Goal: Task Accomplishment & Management: Use online tool/utility

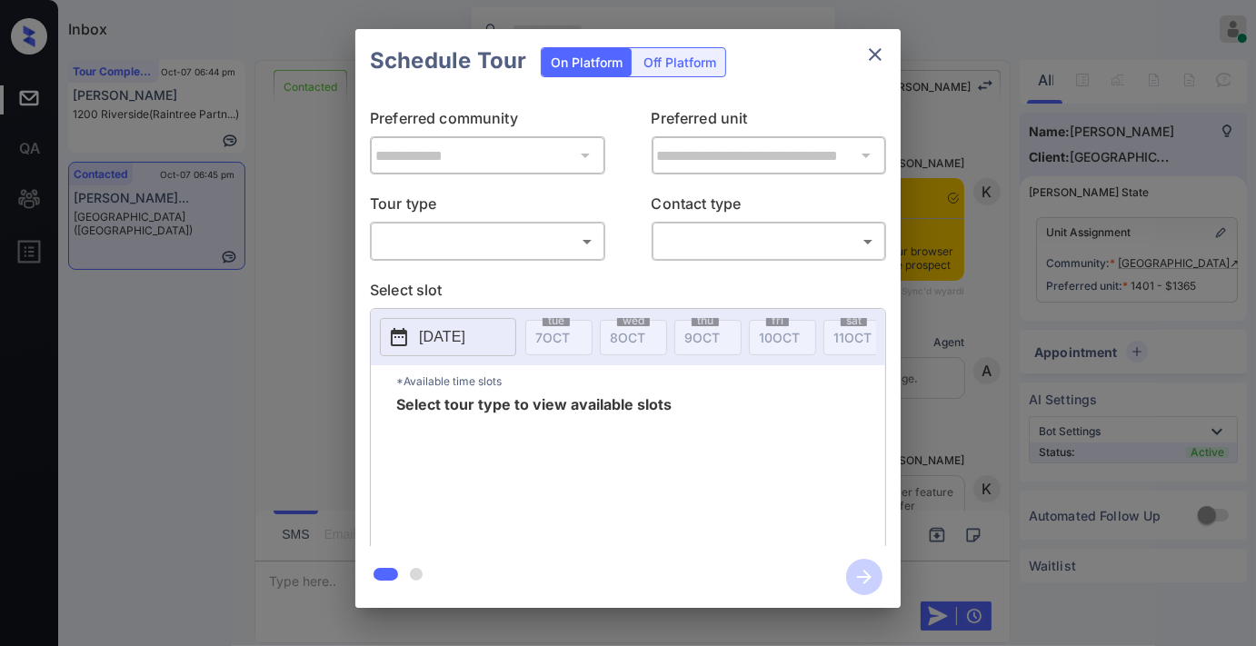
scroll to position [4217, 0]
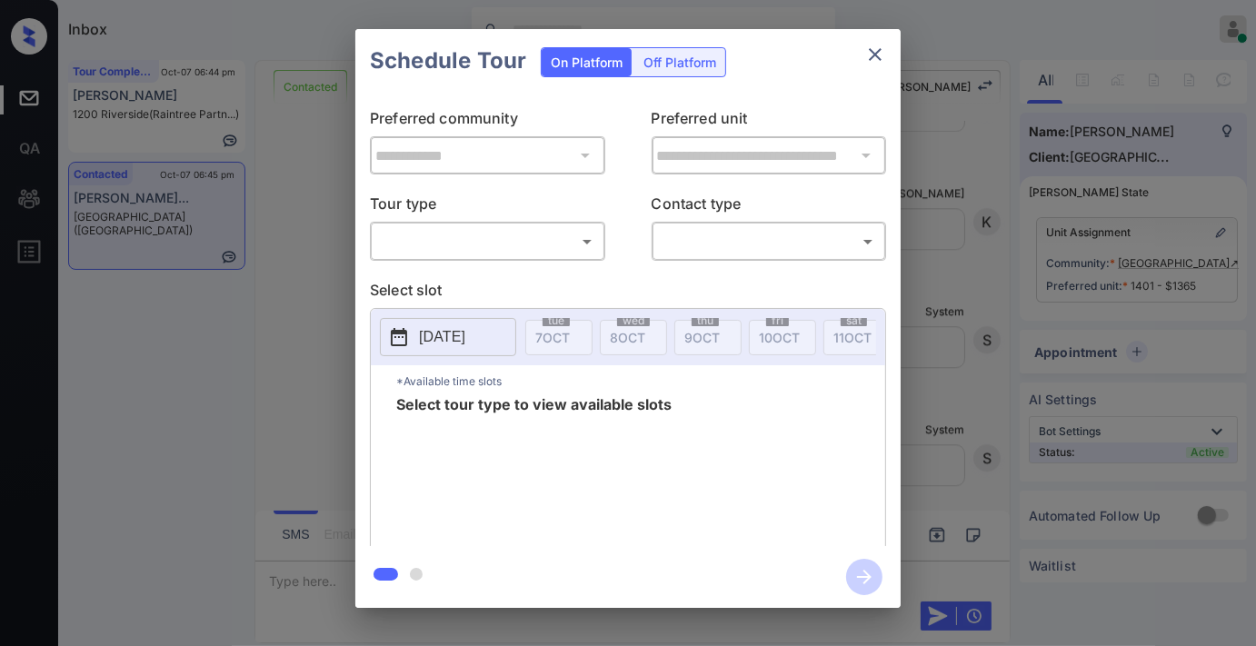
click at [573, 250] on body "Inbox [PERSON_NAME] Online Set yourself offline Set yourself on break Profile S…" at bounding box center [628, 323] width 1256 height 646
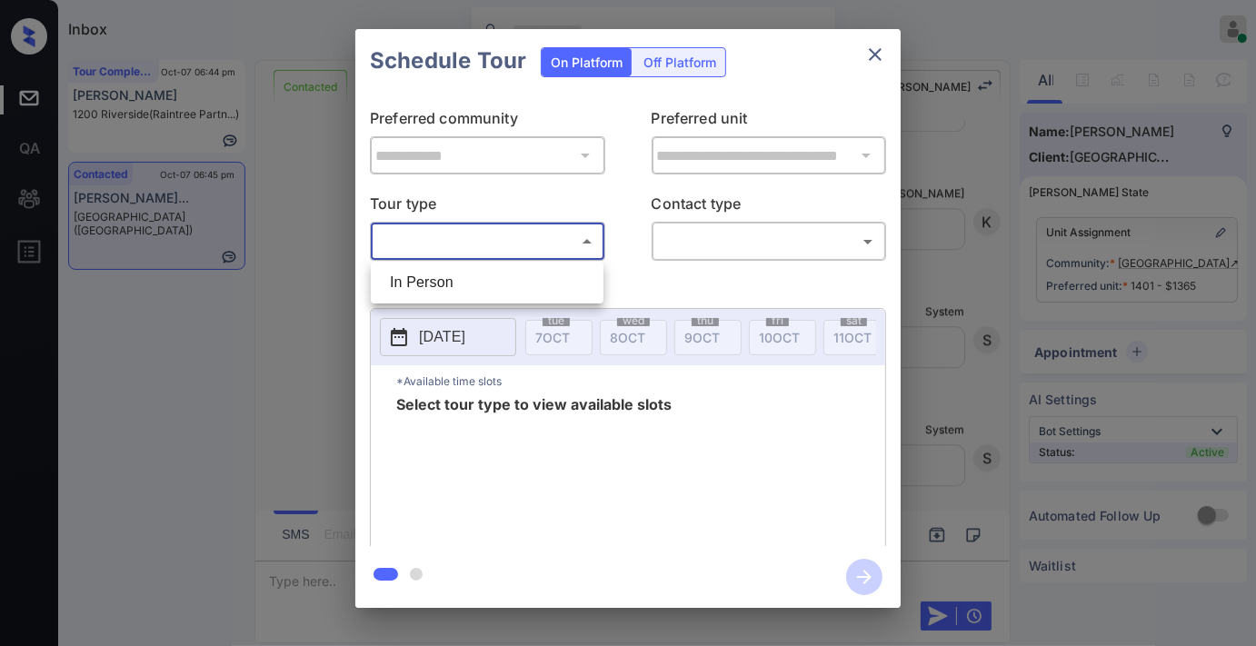
click at [528, 284] on li "In Person" at bounding box center [487, 282] width 224 height 33
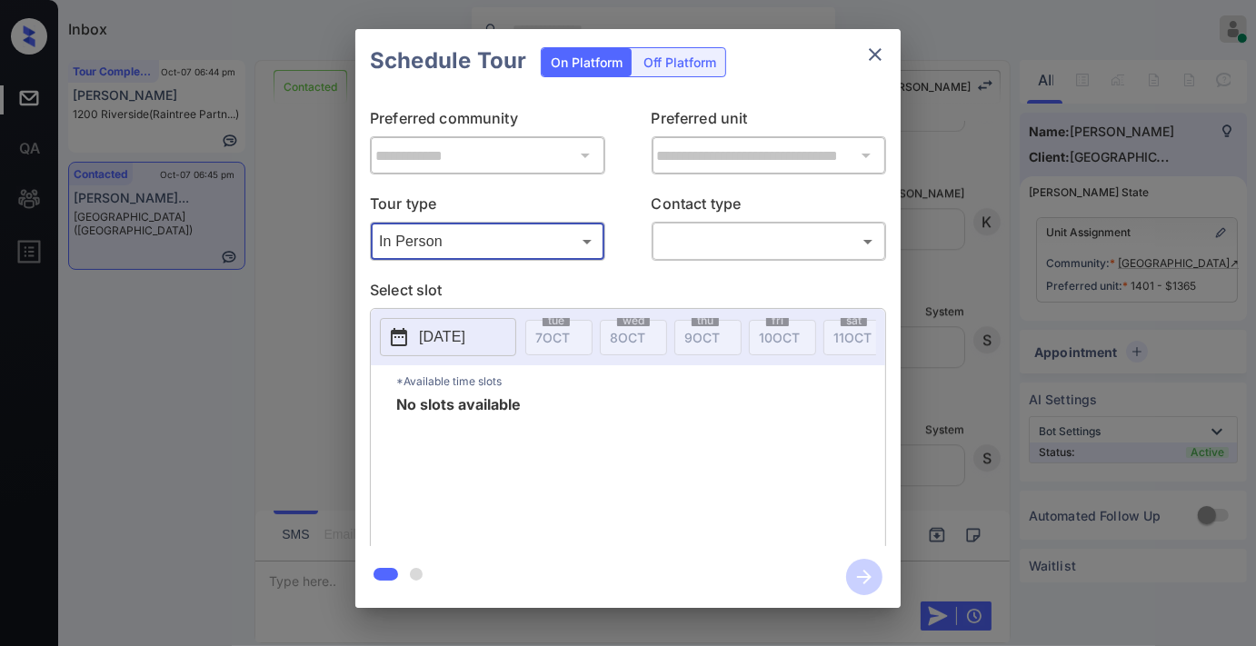
type input "********"
click at [465, 327] on p "[DATE]" at bounding box center [442, 337] width 46 height 22
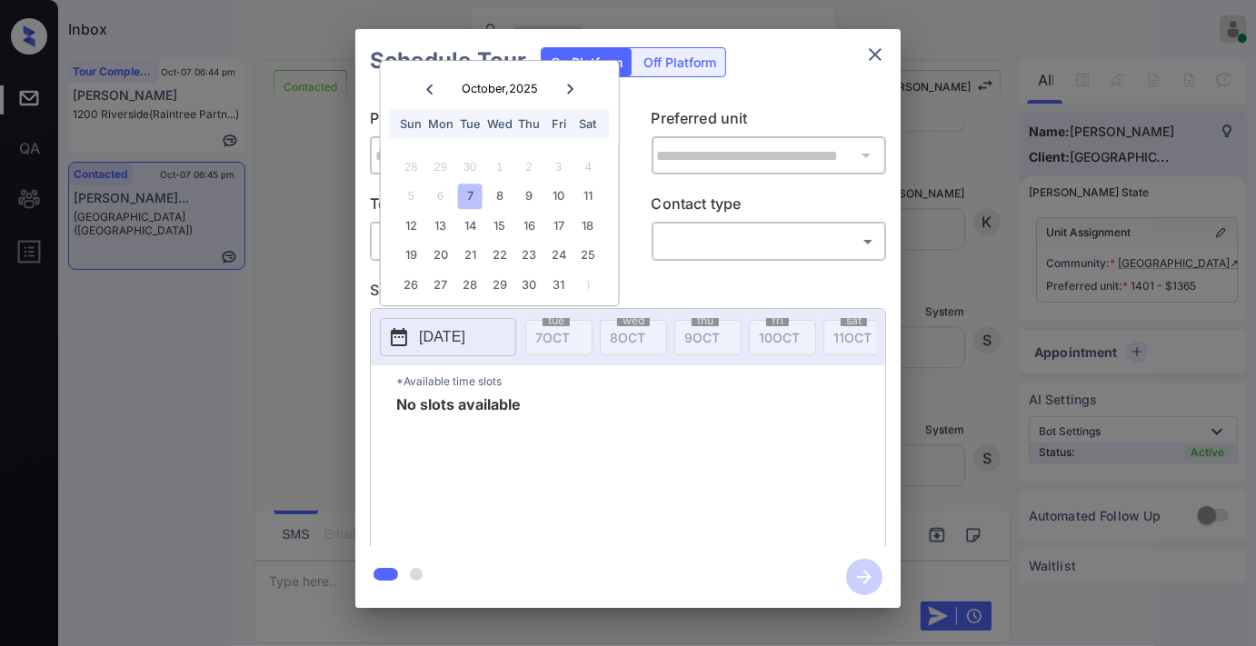
click at [875, 57] on icon "close" at bounding box center [875, 55] width 22 height 22
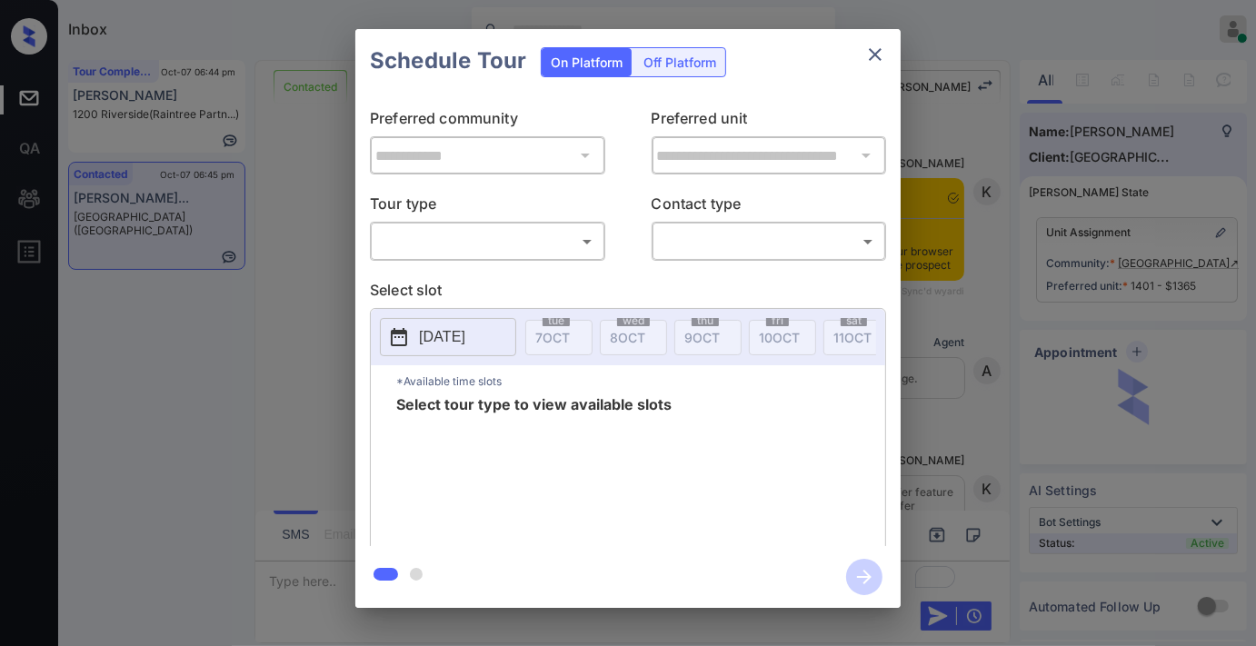
click at [534, 230] on body "Inbox [PERSON_NAME] Online Set yourself offline Set yourself on break Profile S…" at bounding box center [628, 323] width 1256 height 646
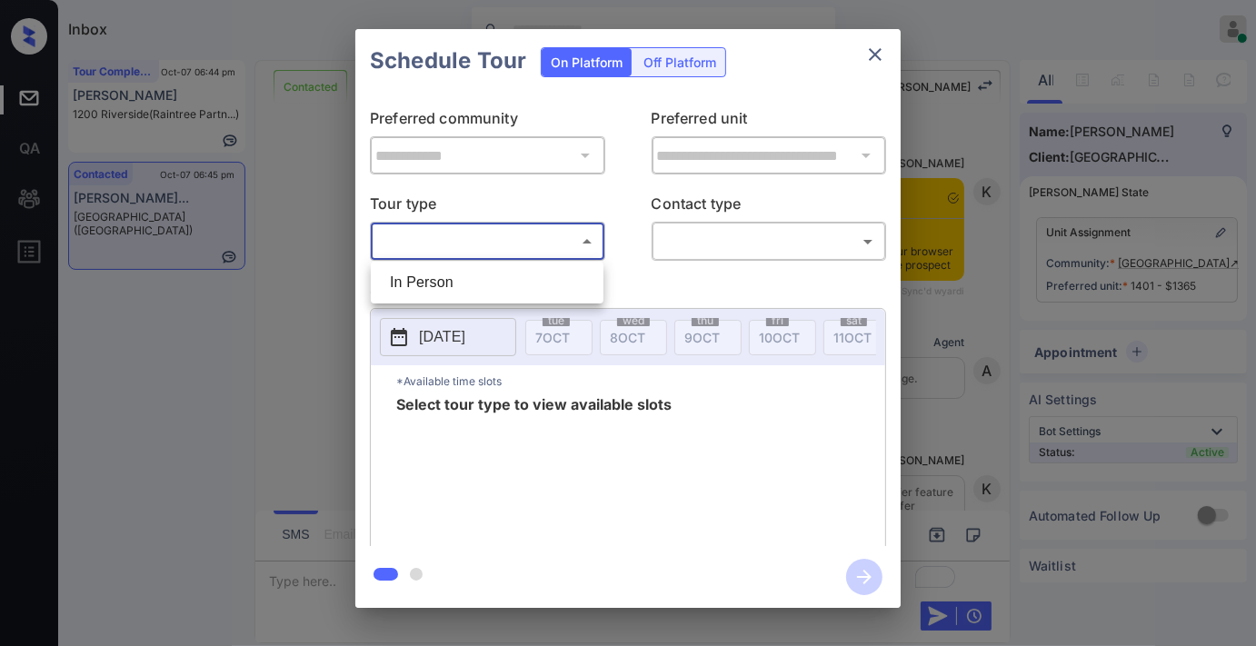
scroll to position [4217, 0]
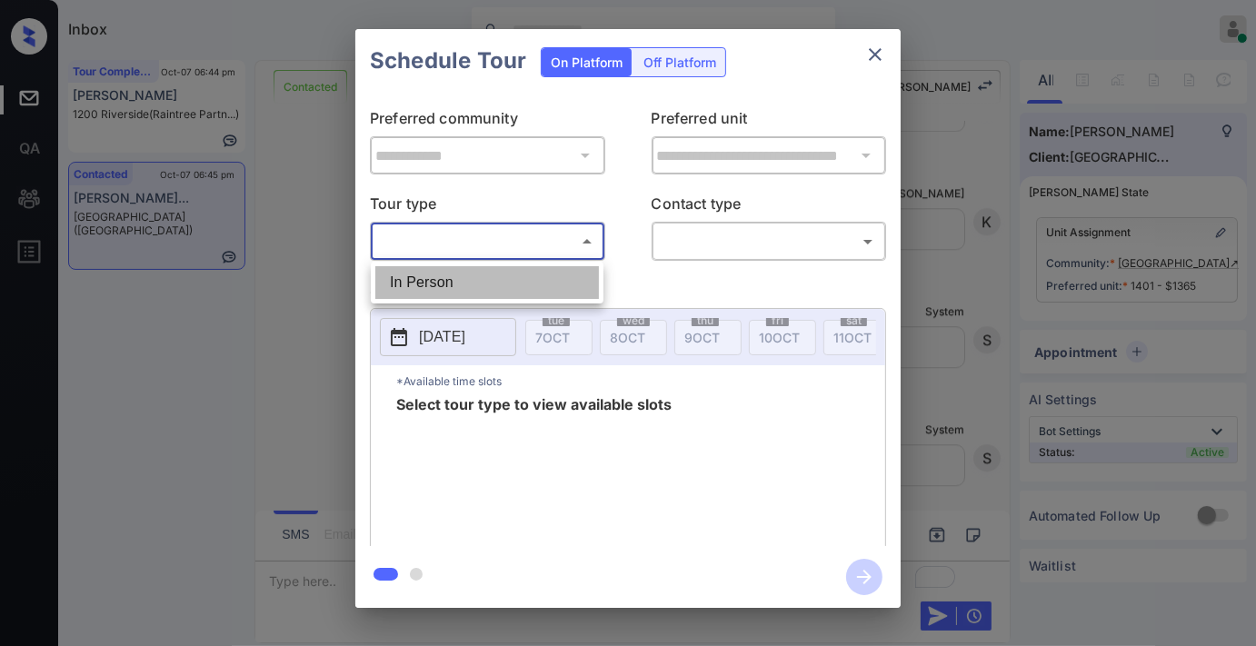
click at [511, 279] on li "In Person" at bounding box center [487, 282] width 224 height 33
type input "********"
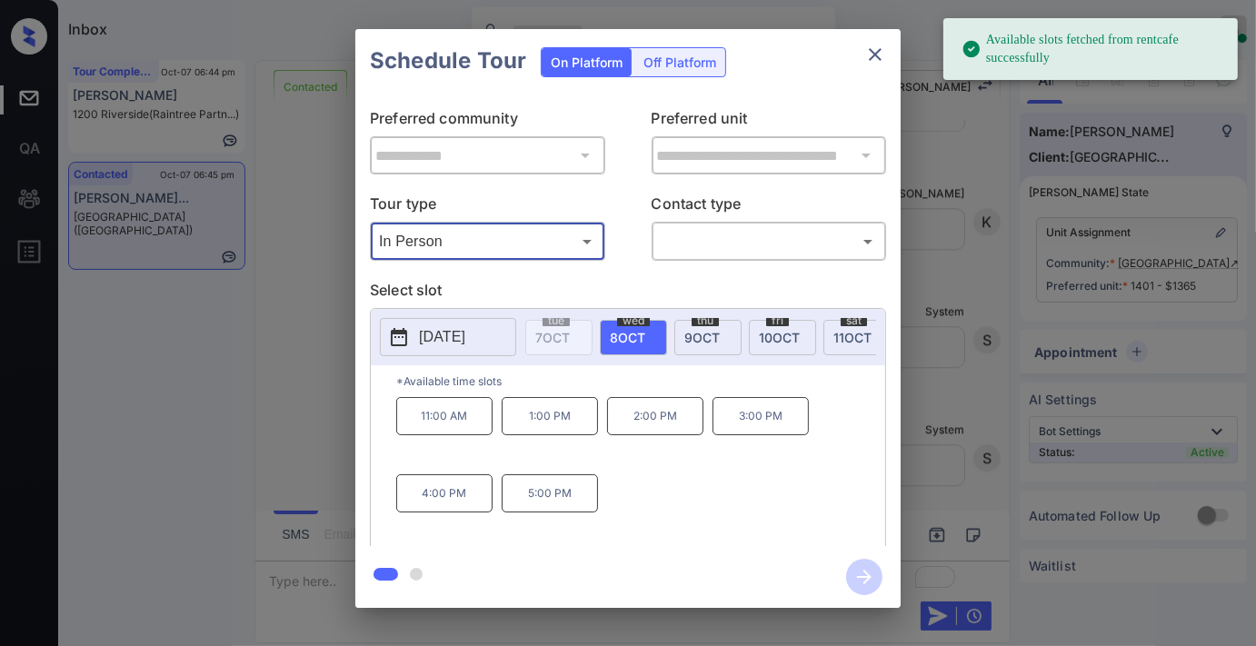
click at [465, 334] on p "2025-10-08" at bounding box center [442, 337] width 46 height 22
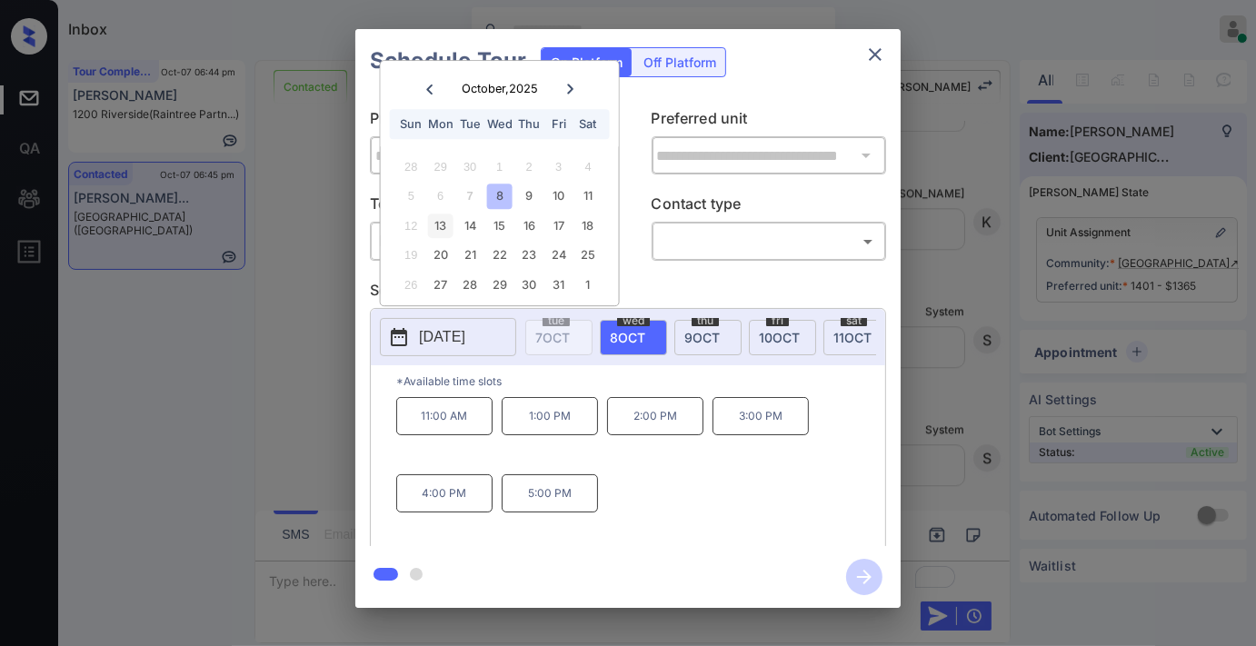
click at [444, 224] on div "13" at bounding box center [440, 226] width 25 height 25
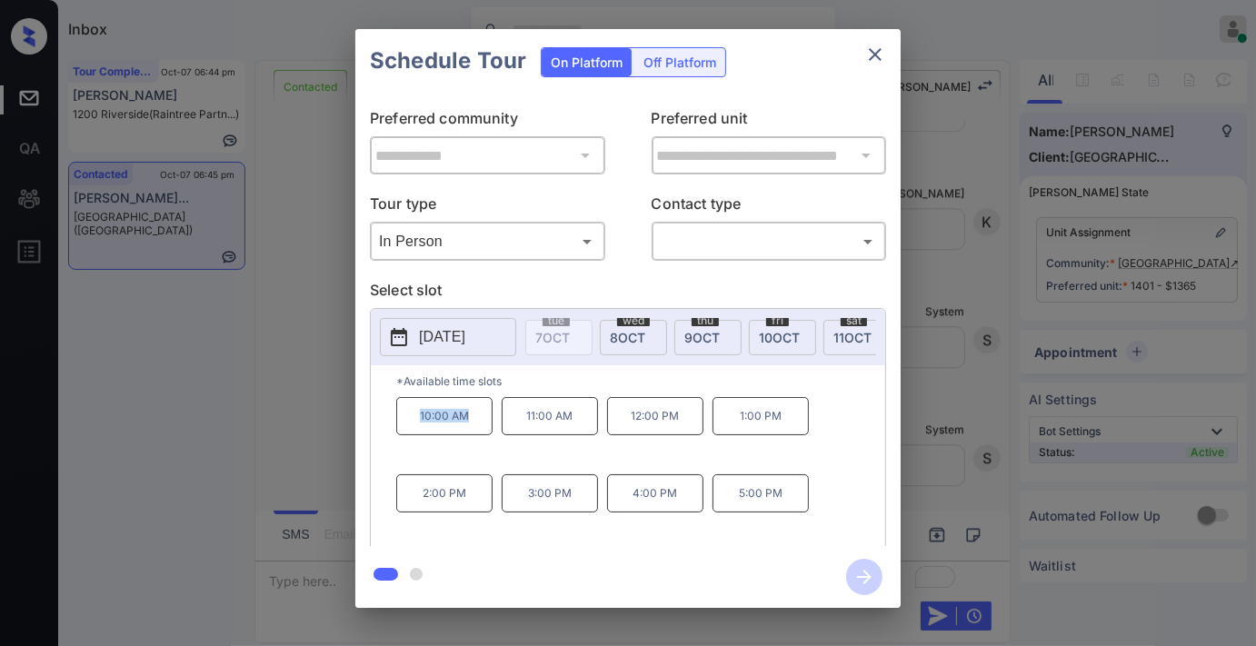
drag, startPoint x: 482, startPoint y: 431, endPoint x: 401, endPoint y: 431, distance: 80.9
click at [401, 431] on p "10:00 AM" at bounding box center [444, 416] width 96 height 38
drag, startPoint x: 446, startPoint y: 415, endPoint x: 447, endPoint y: 427, distance: 11.9
copy p "10:00 AM"
click at [883, 58] on icon "close" at bounding box center [875, 55] width 22 height 22
